Goal: Find specific page/section: Find specific page/section

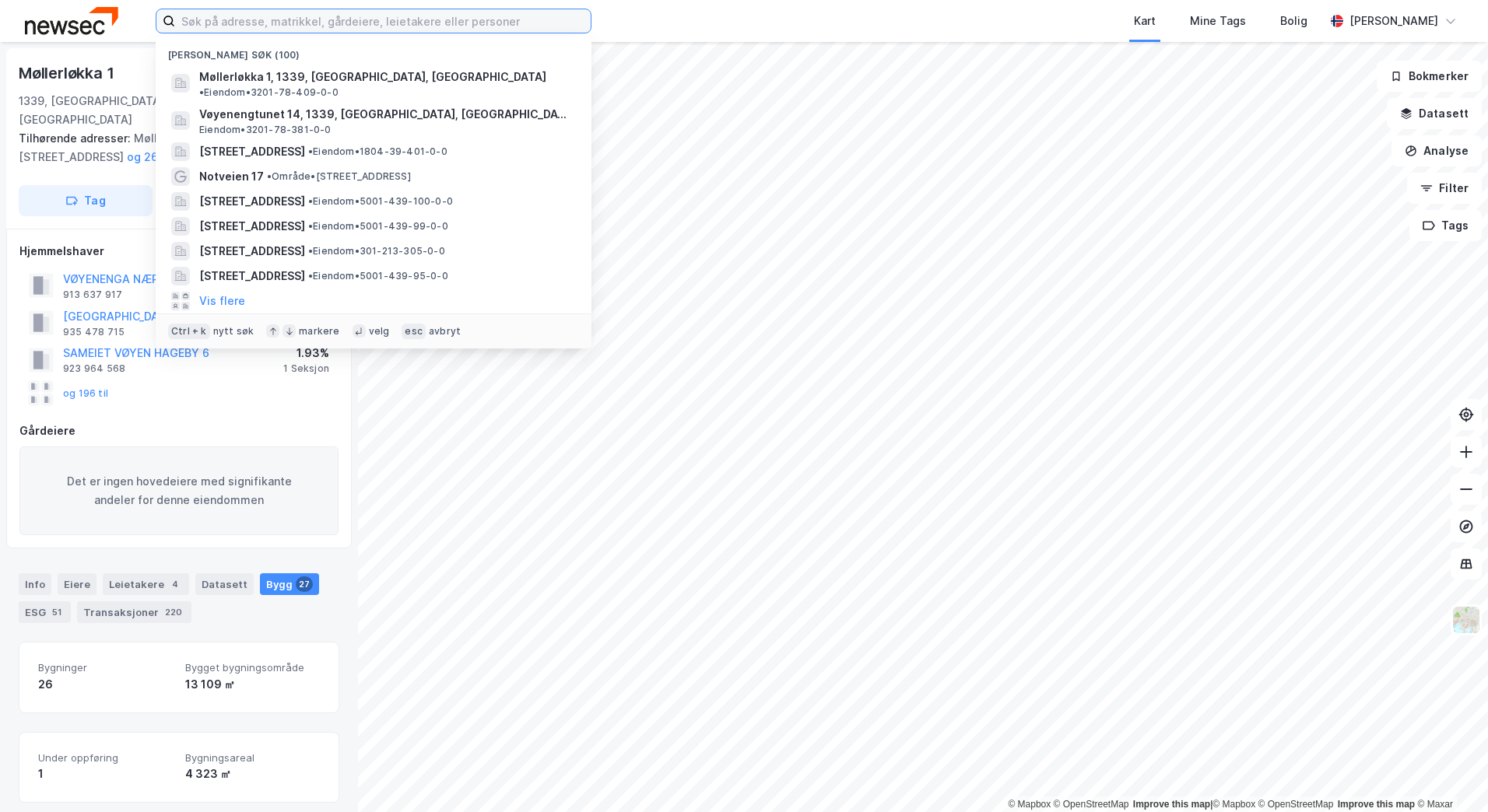
click at [301, 23] on input at bounding box center [382, 21] width 415 height 23
paste input "Møllerløkka 15-17 Veterinærdeg"
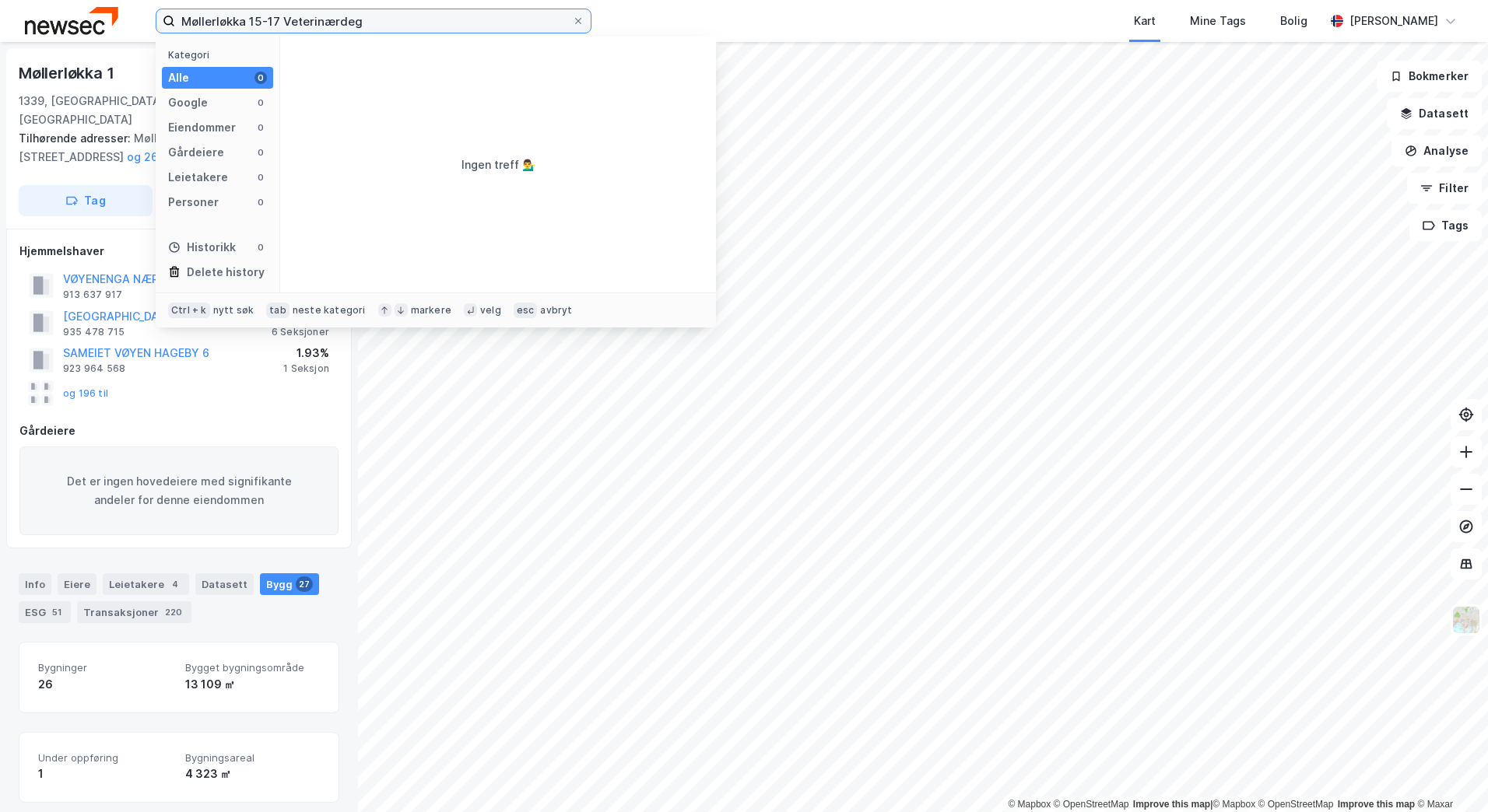
drag, startPoint x: 372, startPoint y: 19, endPoint x: 262, endPoint y: 25, distance: 110.2
click at [262, 25] on input "Møllerløkka 15-17 Veterinærdeg" at bounding box center [373, 21] width 397 height 23
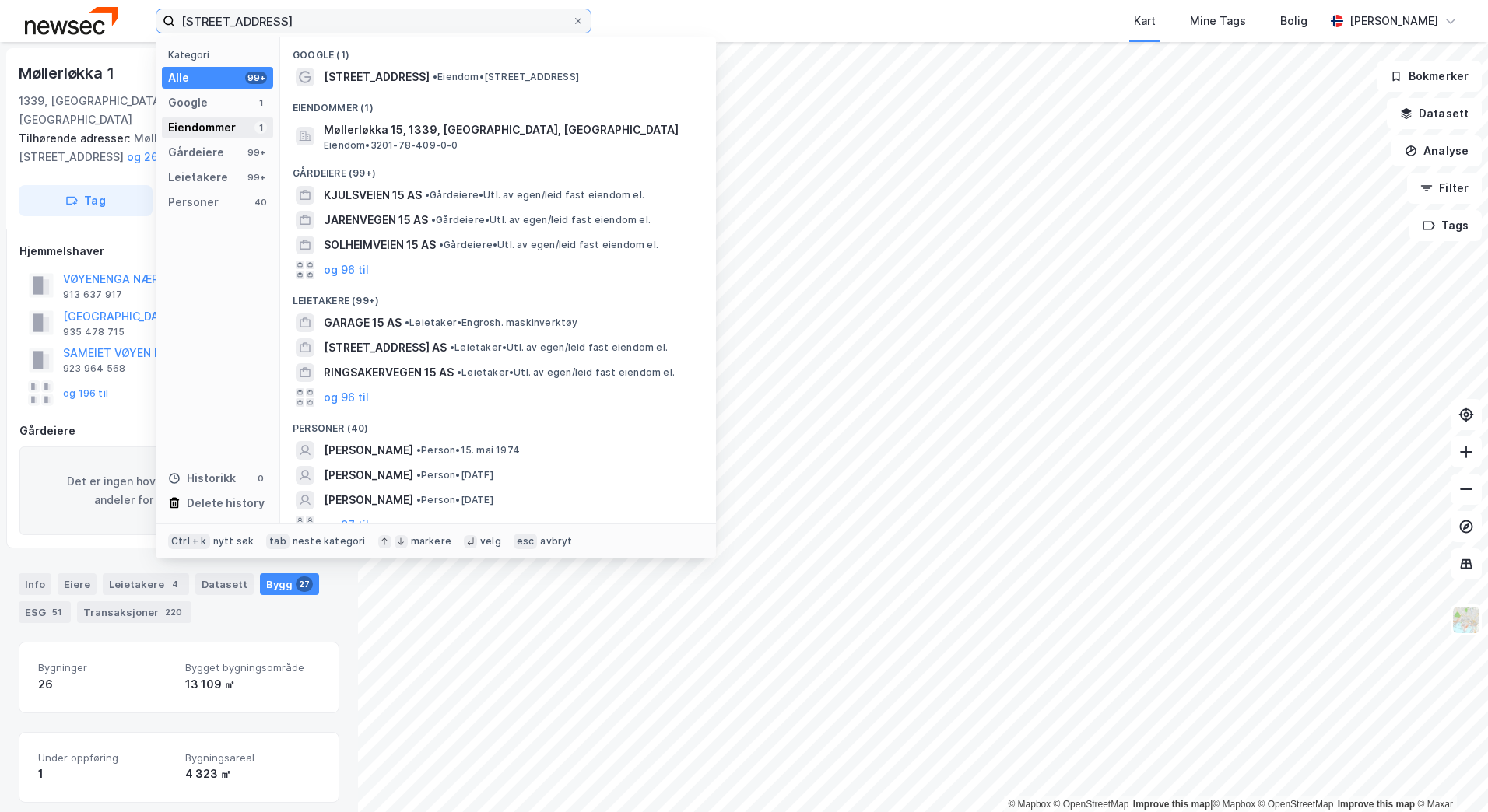
type input "[STREET_ADDRESS]"
click at [258, 132] on div "1" at bounding box center [261, 128] width 13 height 13
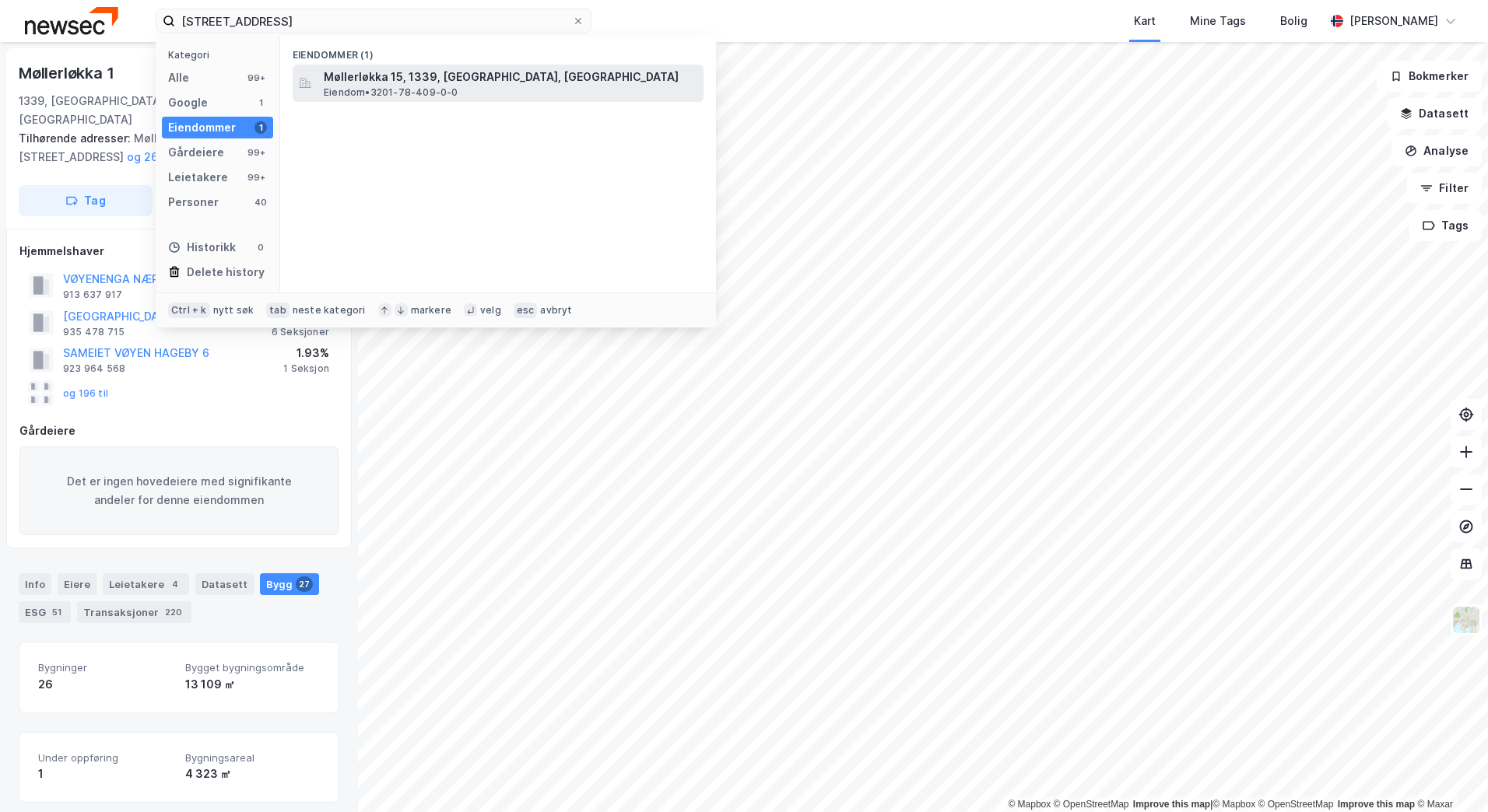
click at [386, 77] on span "Møllerløkka 15, 1339, [GEOGRAPHIC_DATA], [GEOGRAPHIC_DATA]" at bounding box center [510, 77] width 374 height 19
